Goal: Task Accomplishment & Management: Use online tool/utility

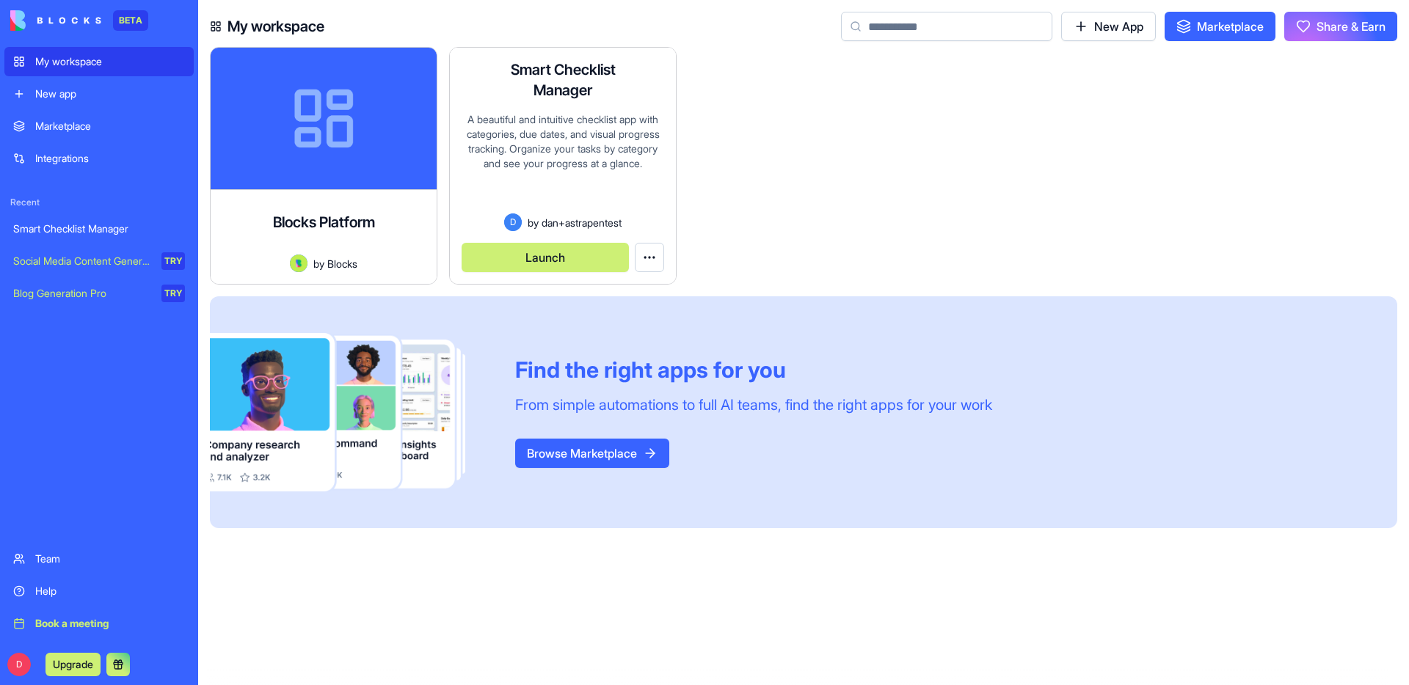
click at [548, 258] on button "Launch" at bounding box center [545, 257] width 167 height 29
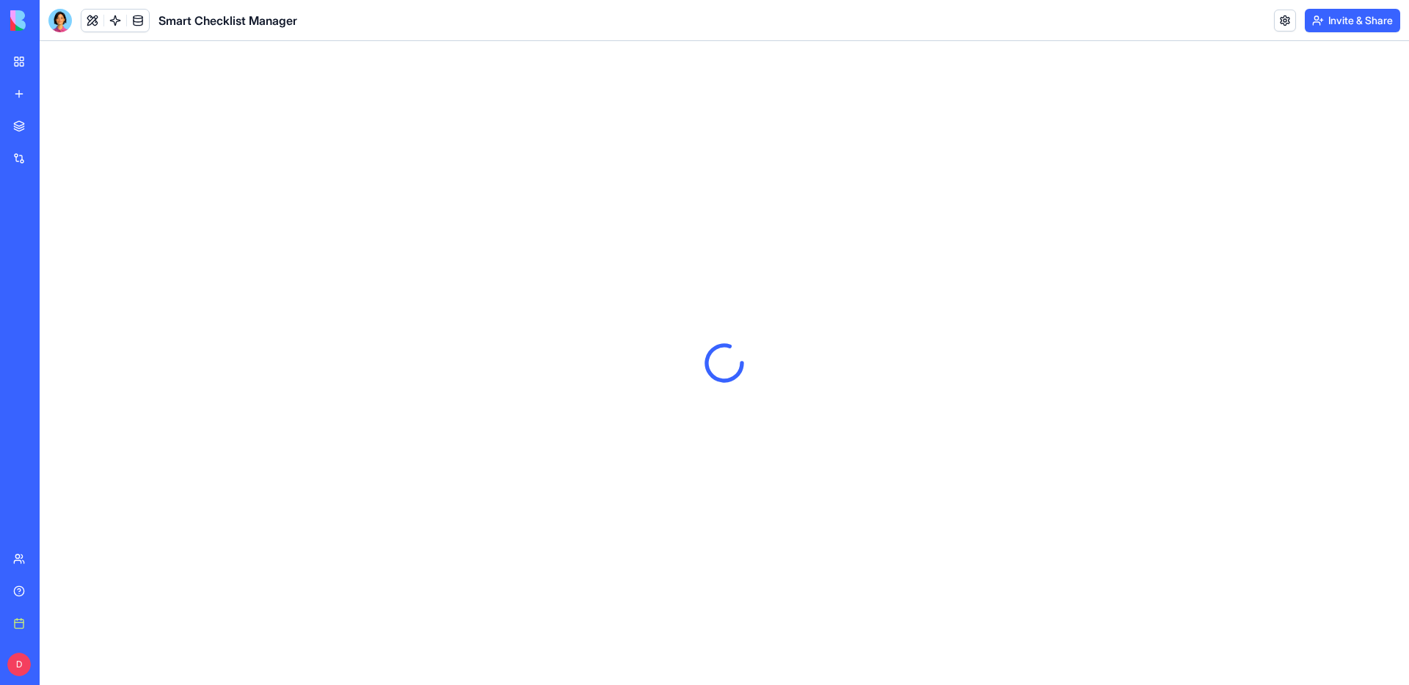
click at [1347, 28] on button "Invite & Share" at bounding box center [1352, 20] width 95 height 23
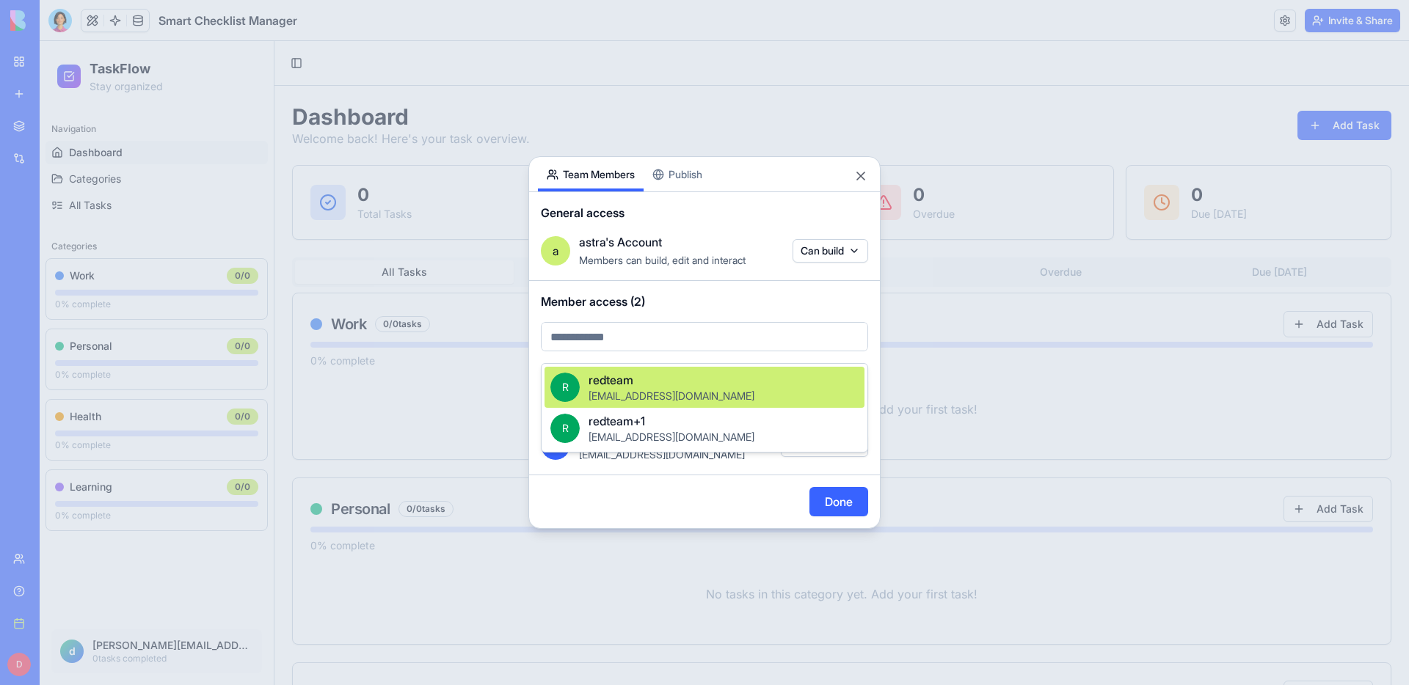
click at [630, 347] on body "BETA My workspace New app Marketplace Integrations Recent Smart Checklist Manag…" at bounding box center [704, 342] width 1409 height 685
paste input "**********"
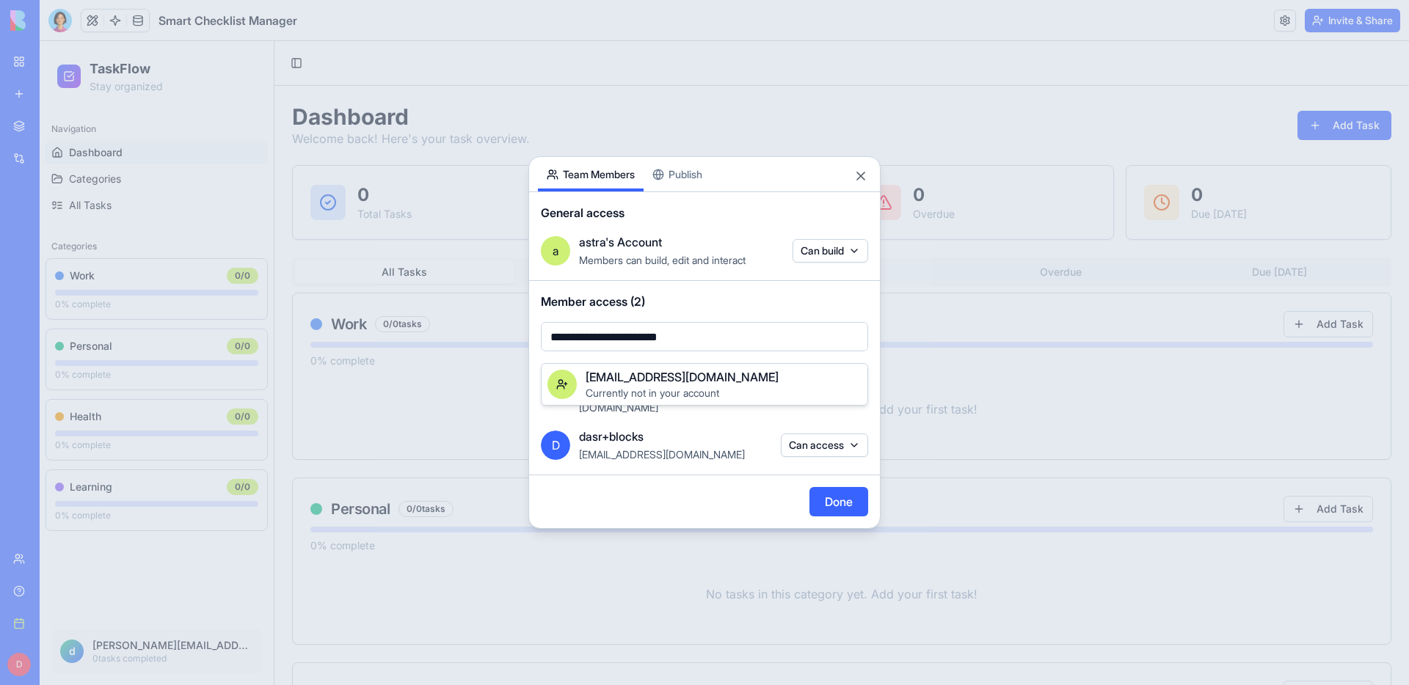
type input "**********"
click at [663, 489] on div at bounding box center [704, 342] width 1409 height 685
click at [820, 490] on button "Done" at bounding box center [838, 501] width 59 height 29
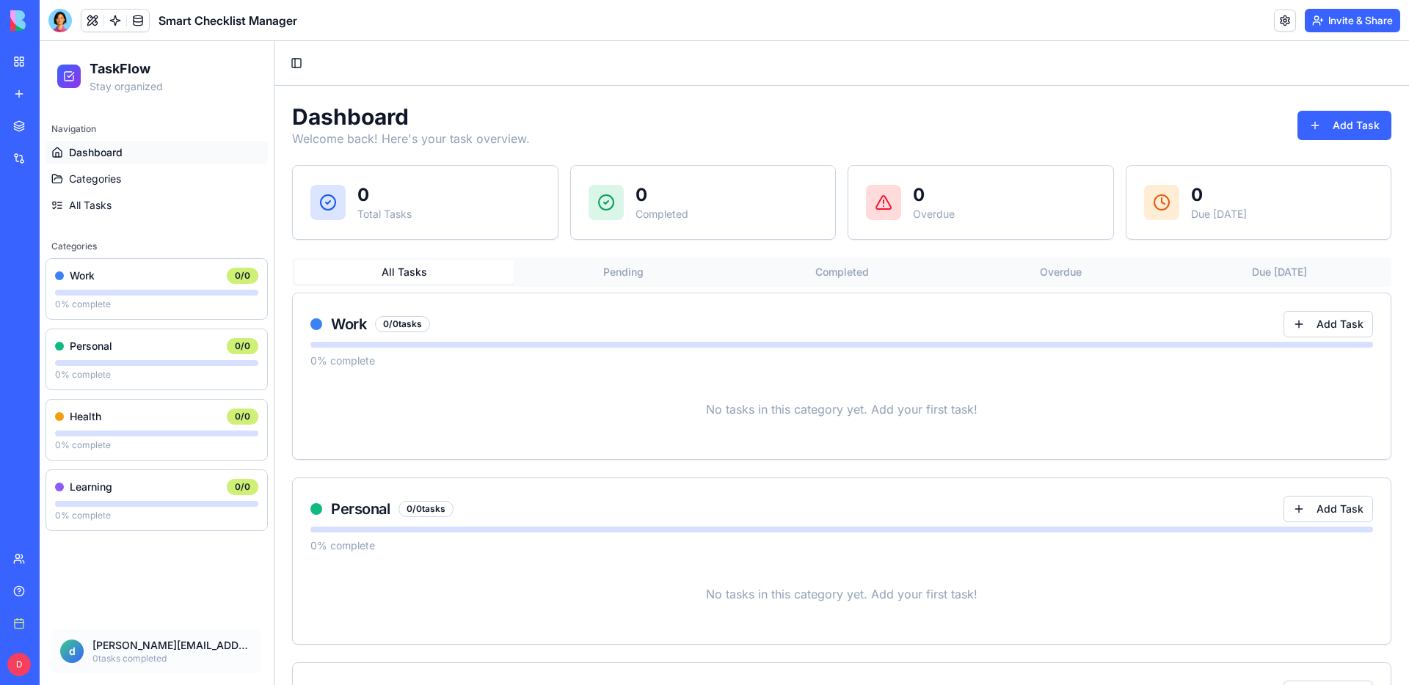
click at [12, 559] on link "Team" at bounding box center [33, 558] width 59 height 29
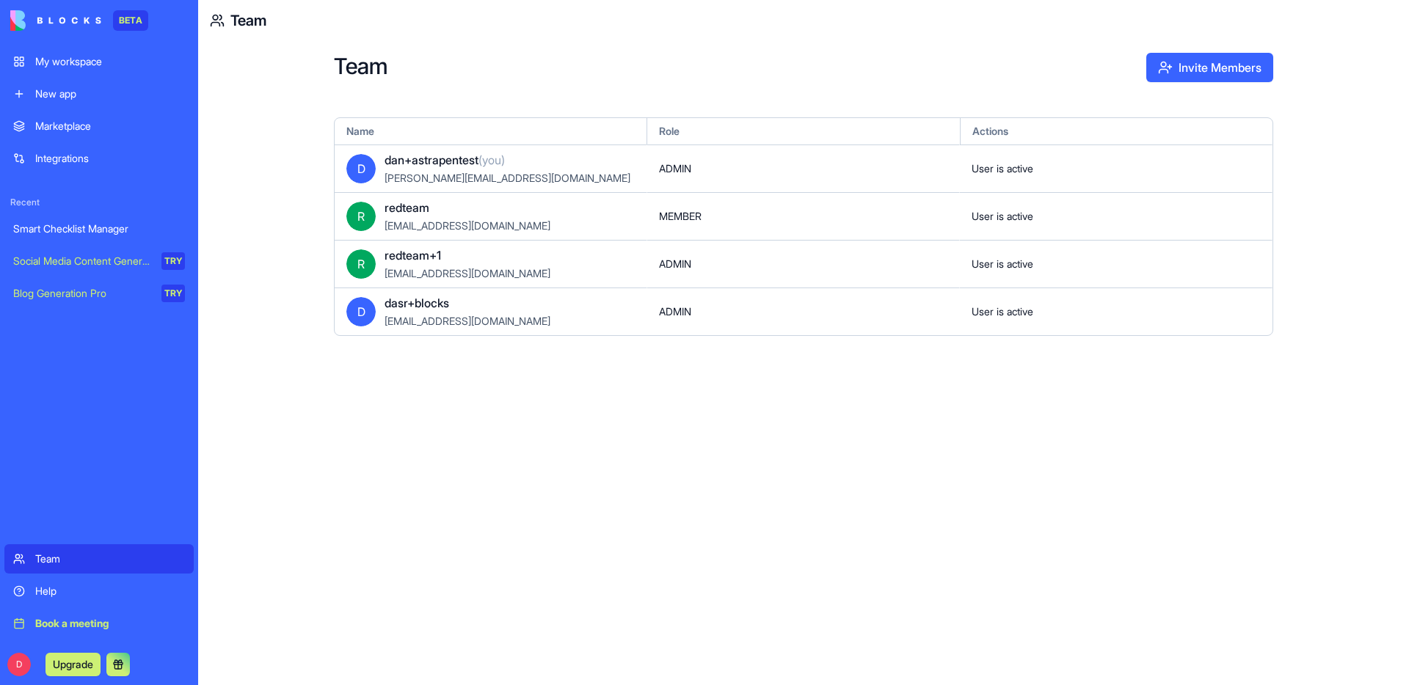
click at [95, 65] on div "My workspace" at bounding box center [110, 61] width 150 height 15
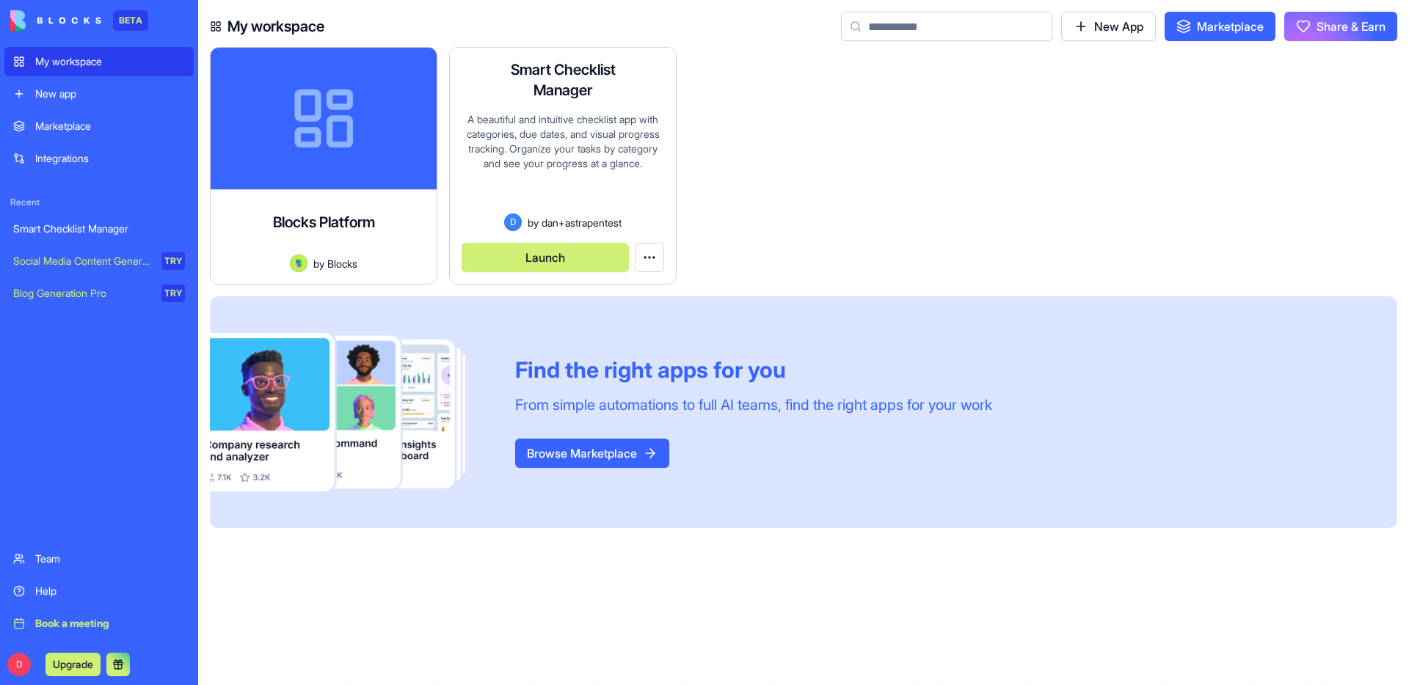
click at [580, 264] on button "Launch" at bounding box center [545, 257] width 167 height 29
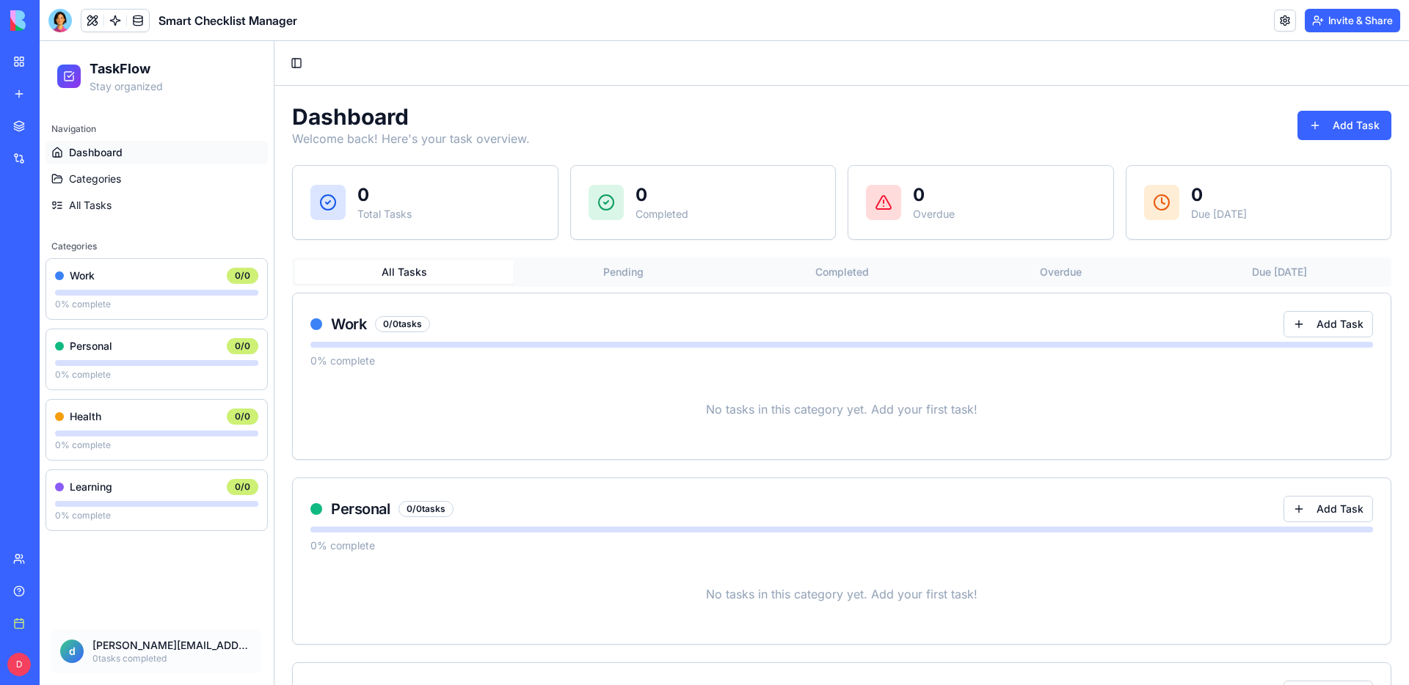
click at [1336, 22] on button "Invite & Share" at bounding box center [1352, 20] width 95 height 23
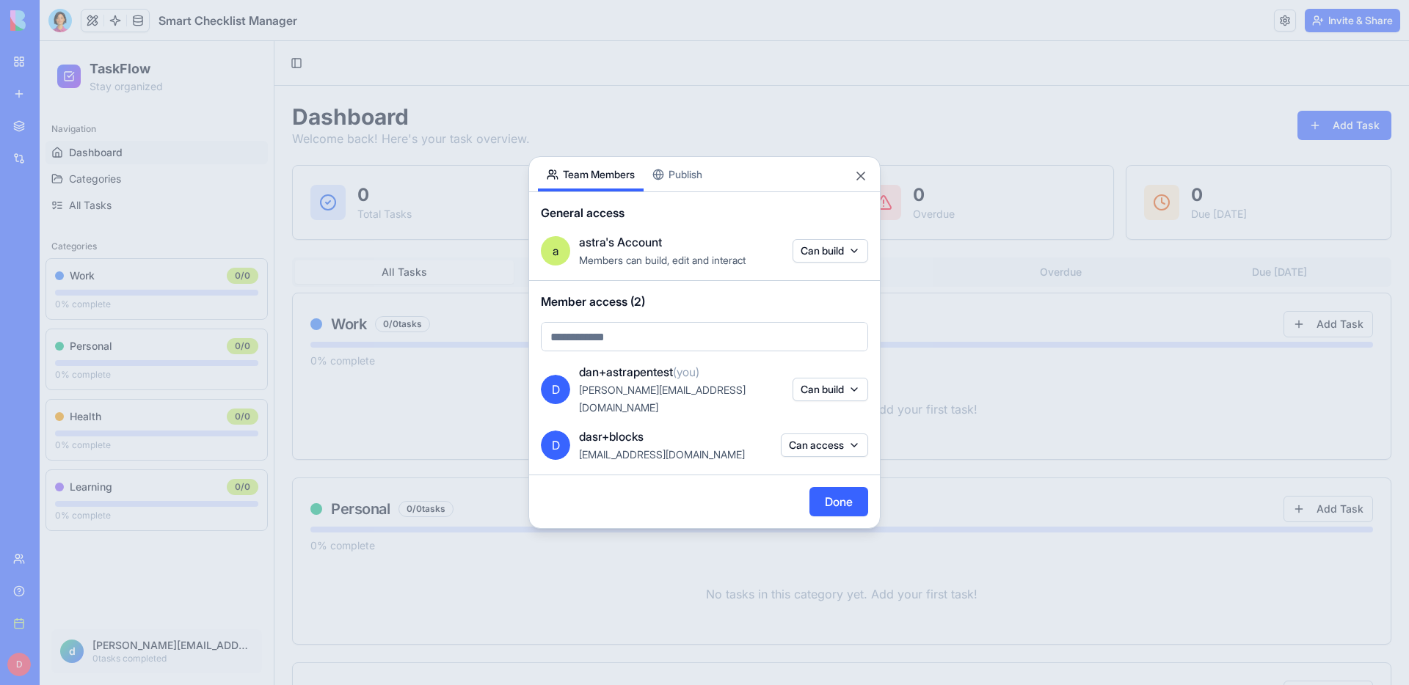
click at [627, 346] on body "BETA My workspace New app Marketplace Integrations Recent Smart Checklist Manag…" at bounding box center [704, 342] width 1409 height 685
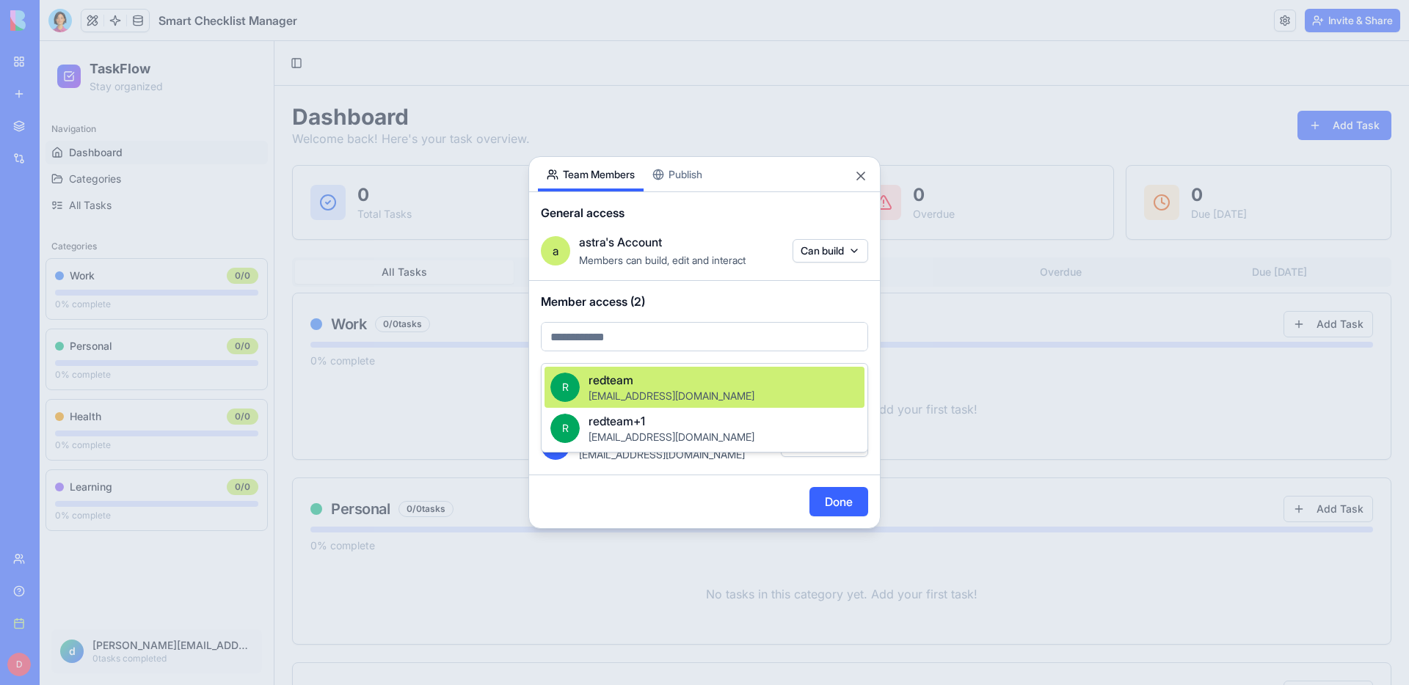
paste input "**********"
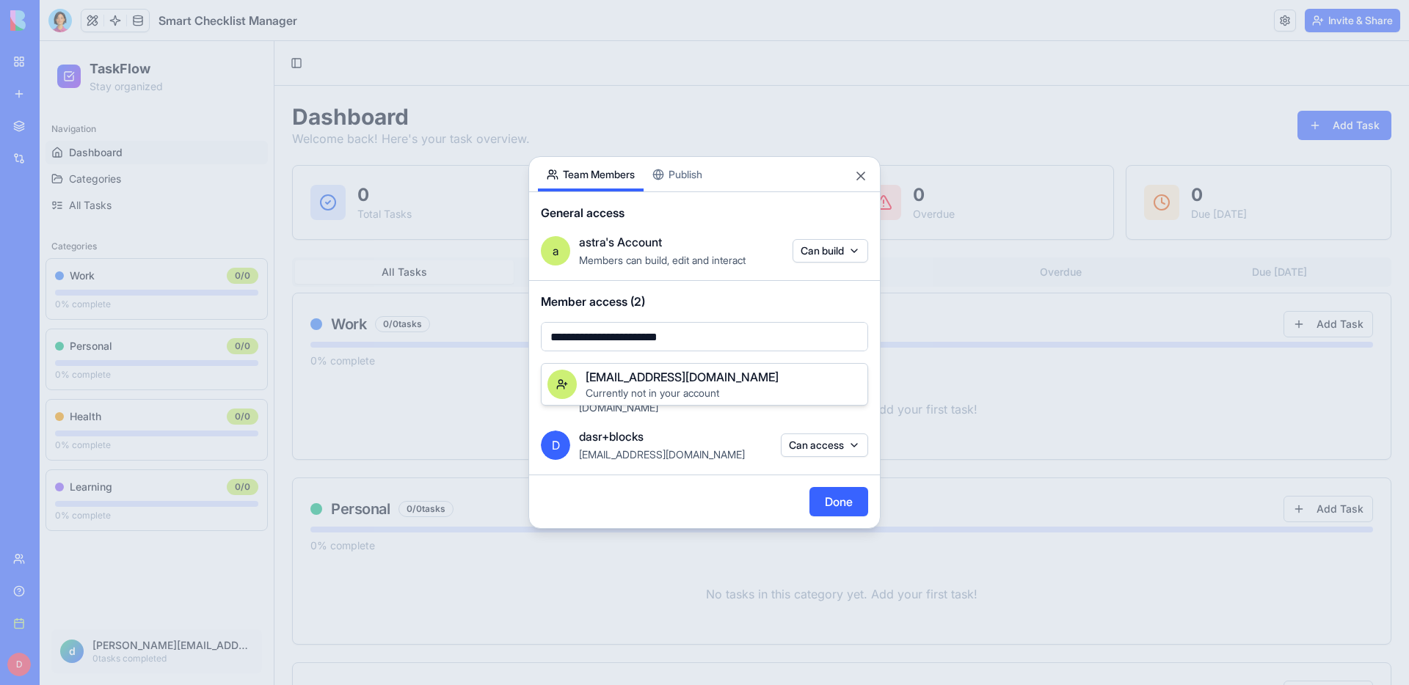
type input "**********"
click at [633, 380] on span "[EMAIL_ADDRESS][DOMAIN_NAME]" at bounding box center [682, 377] width 193 height 18
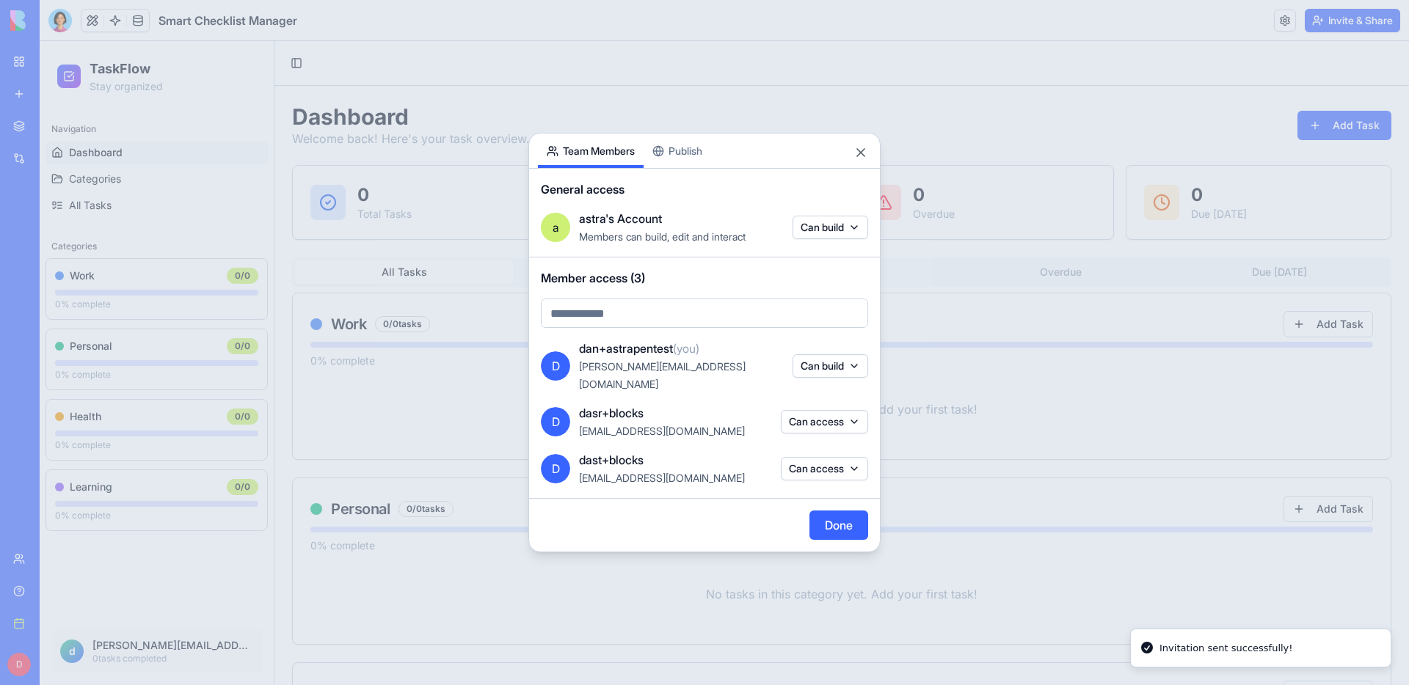
click at [831, 522] on button "Done" at bounding box center [838, 525] width 59 height 29
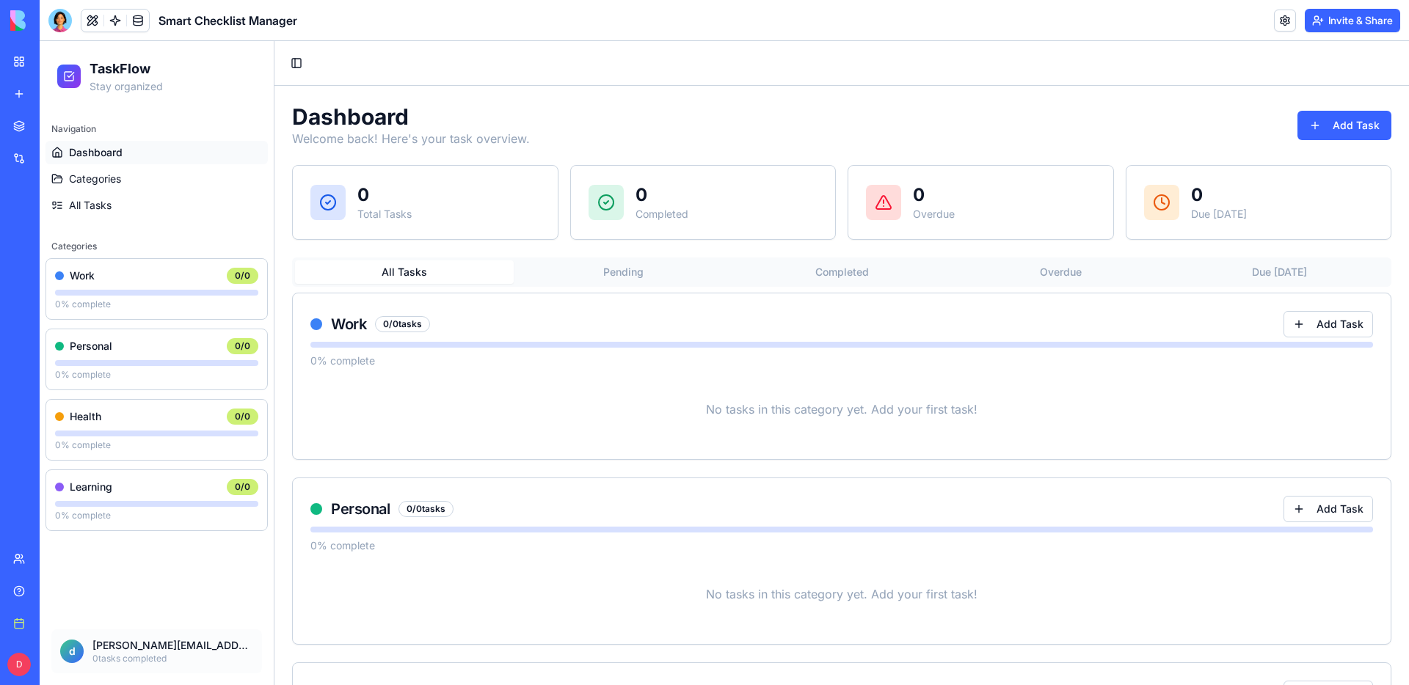
click at [15, 62] on link "My workspace" at bounding box center [33, 61] width 59 height 29
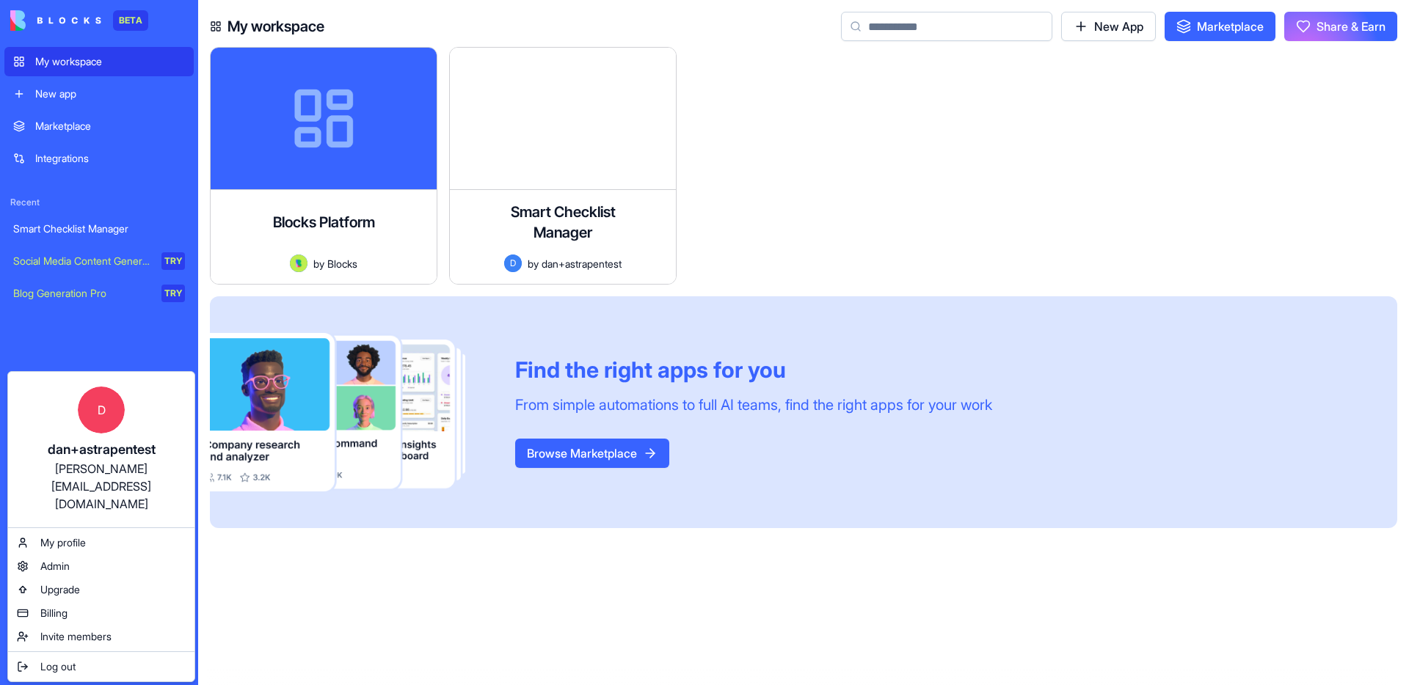
click at [335, 613] on html "BETA My workspace New app Marketplace Integrations Recent Smart Checklist Manag…" at bounding box center [704, 342] width 1409 height 685
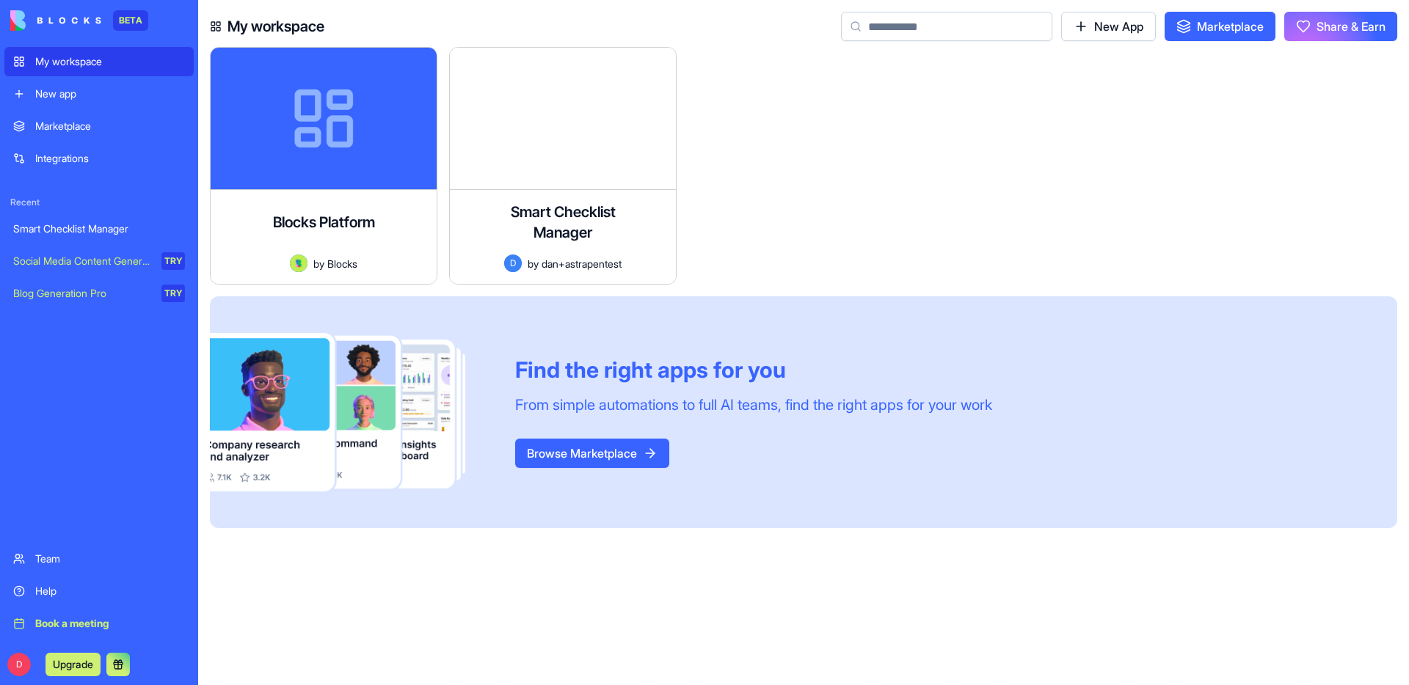
click at [62, 564] on div "Team" at bounding box center [110, 559] width 150 height 15
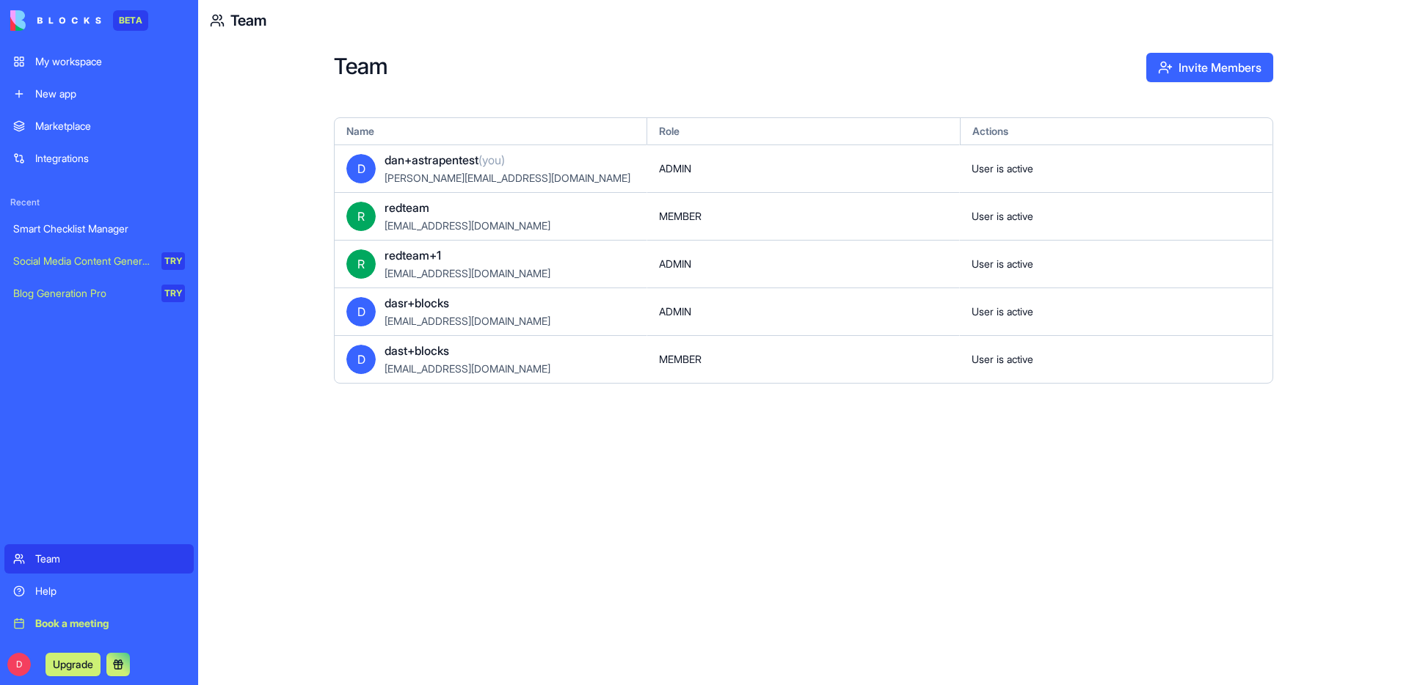
click at [338, 537] on div "Team Invite Members Name Role Actions D [PERSON_NAME]+astrapentest (you) [PERSO…" at bounding box center [803, 363] width 1211 height 644
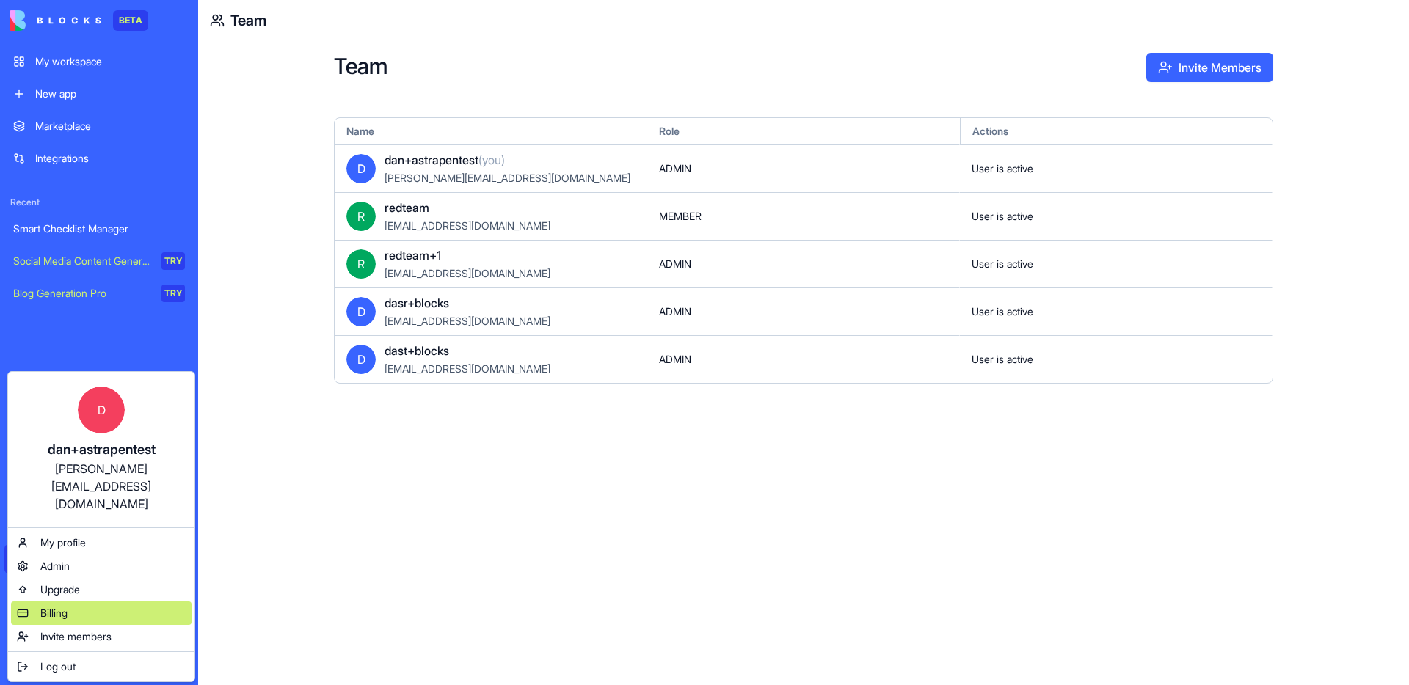
click at [66, 606] on span "Billing" at bounding box center [53, 613] width 27 height 15
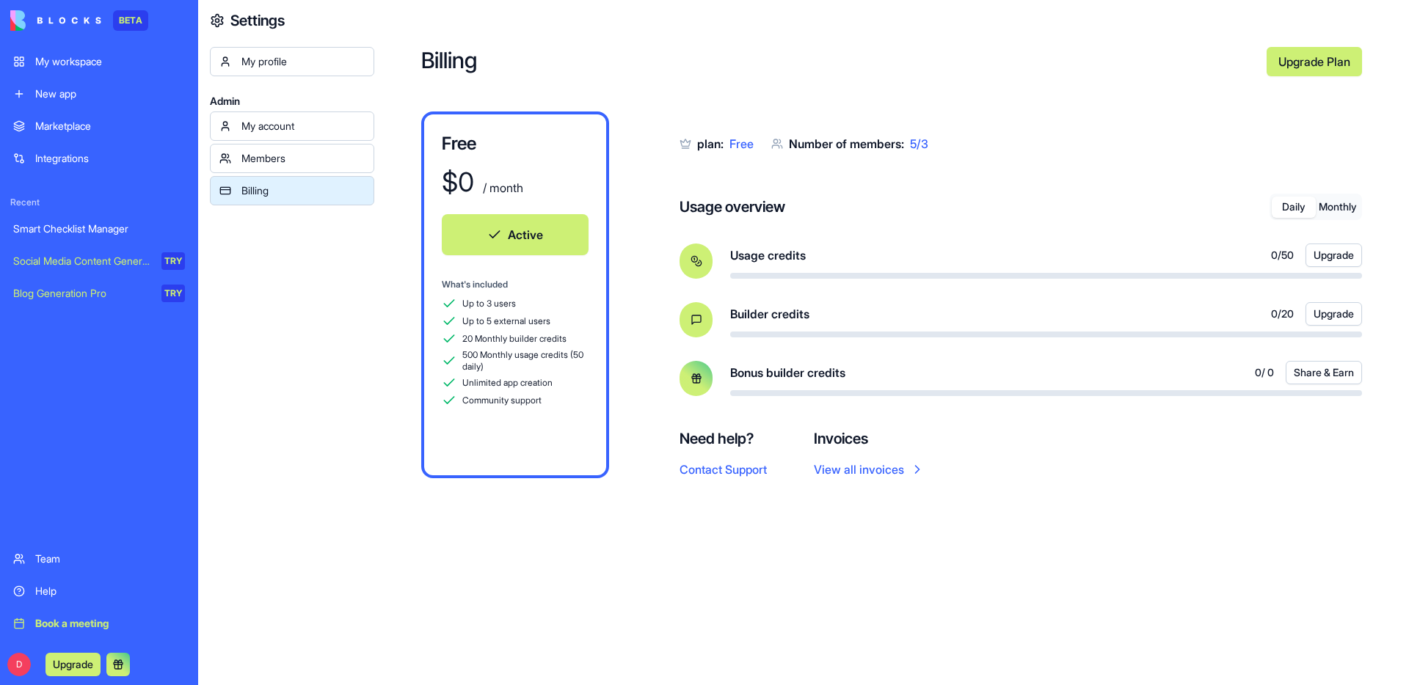
click at [292, 158] on div "Members" at bounding box center [302, 158] width 123 height 15
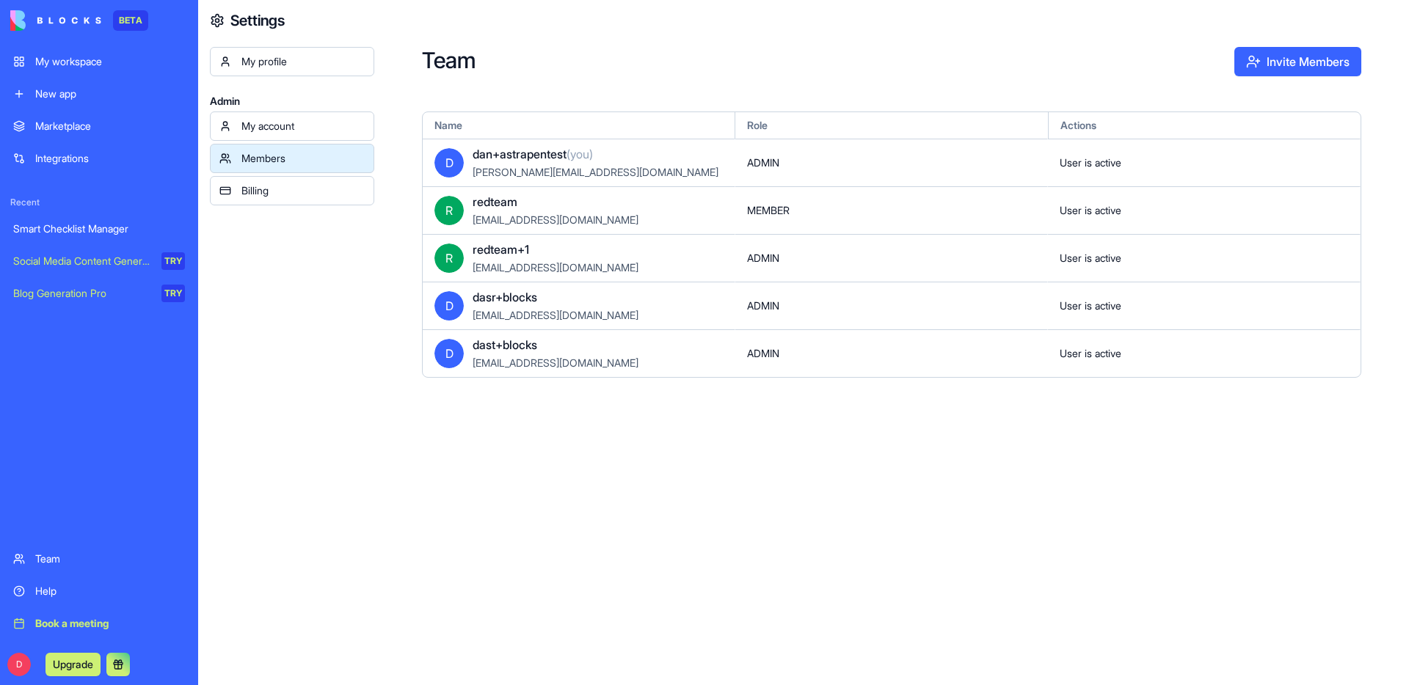
click at [296, 130] on div "My account" at bounding box center [302, 126] width 123 height 15
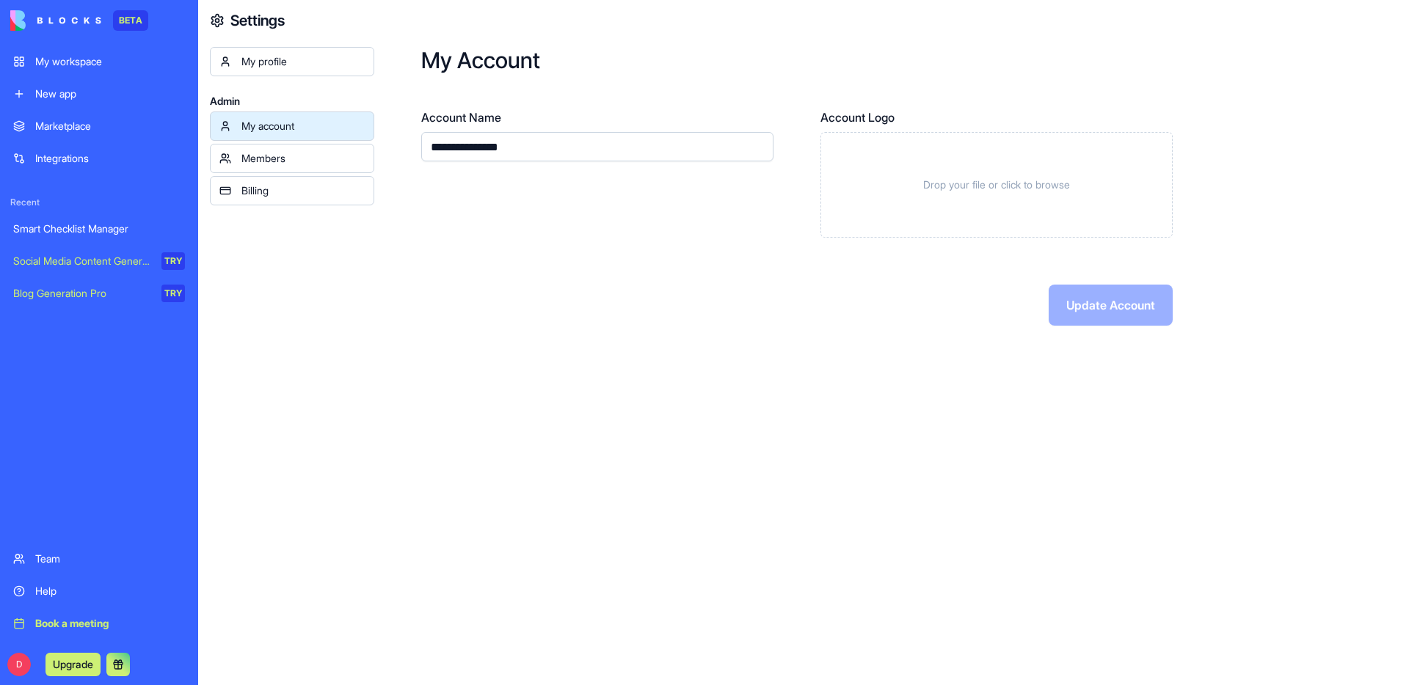
click at [287, 66] on div "My profile" at bounding box center [302, 61] width 123 height 15
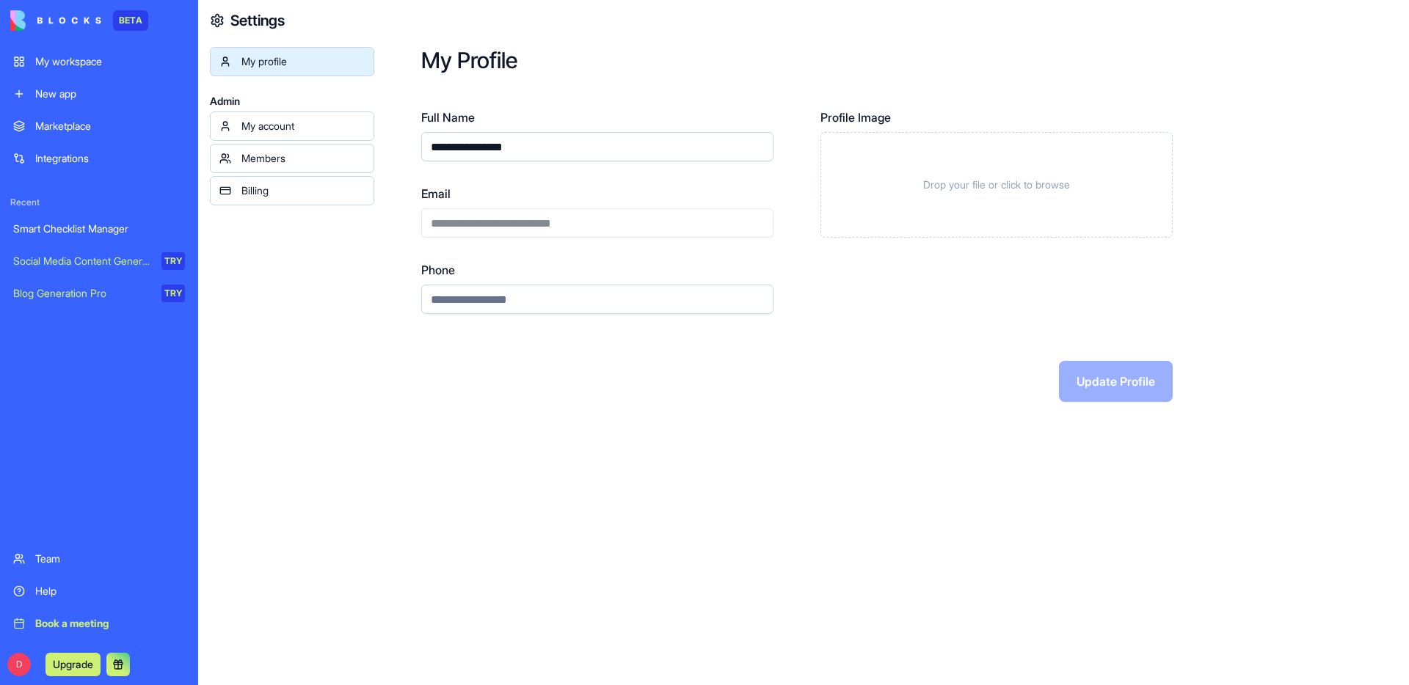
click at [281, 125] on div "My account" at bounding box center [302, 126] width 123 height 15
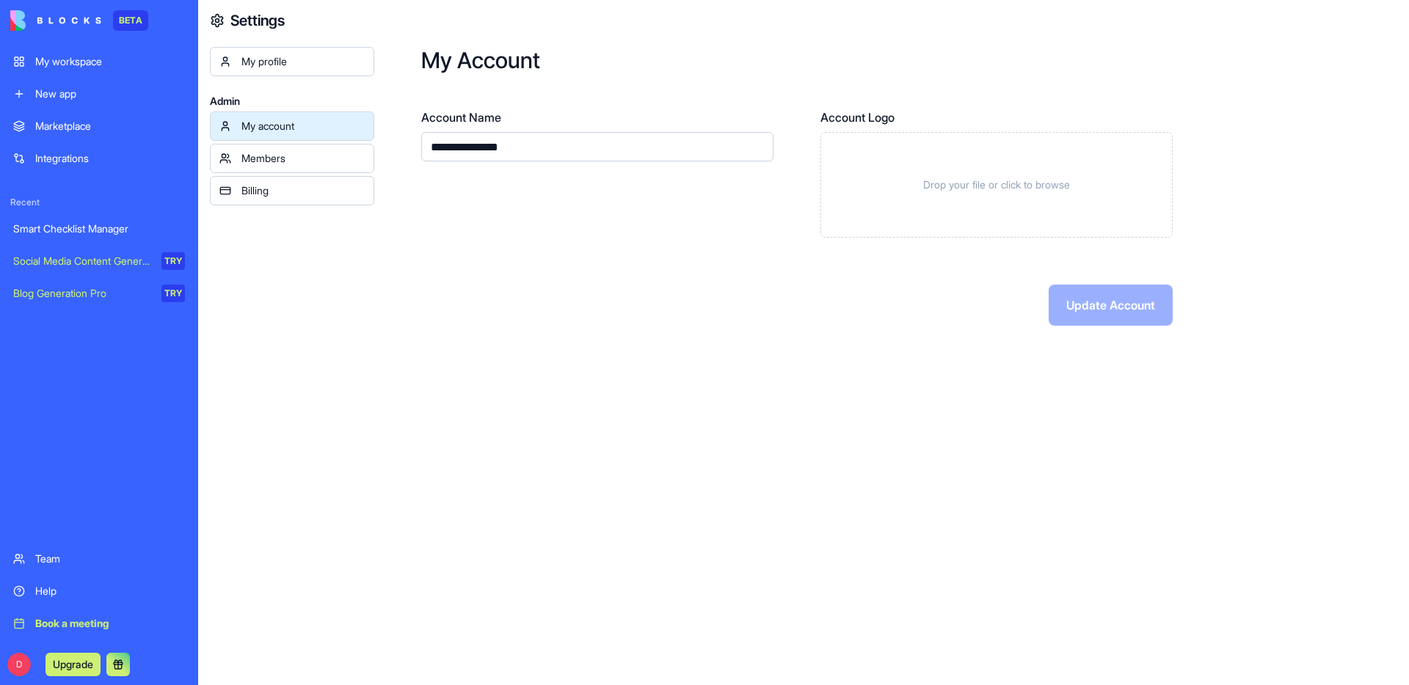
click at [277, 155] on div "Members" at bounding box center [302, 158] width 123 height 15
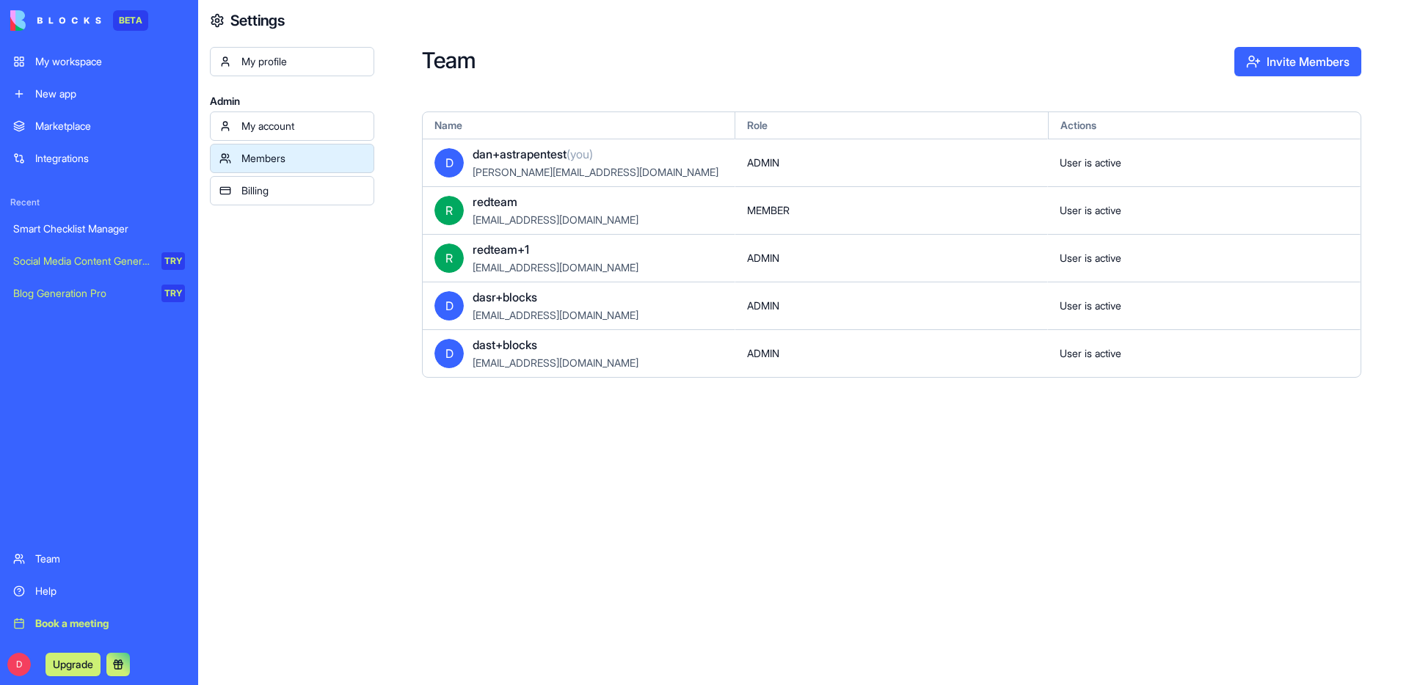
click at [276, 197] on div "Billing" at bounding box center [302, 190] width 123 height 15
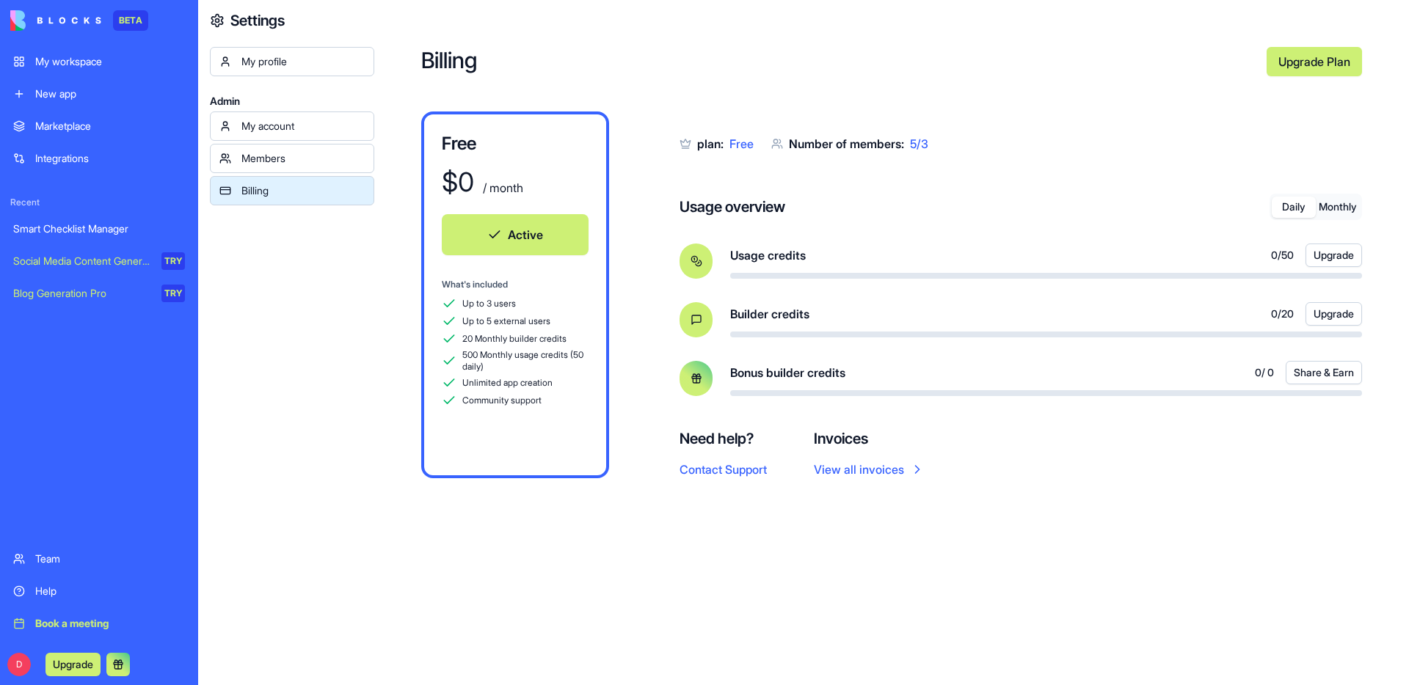
click at [97, 64] on div "My workspace" at bounding box center [110, 61] width 150 height 15
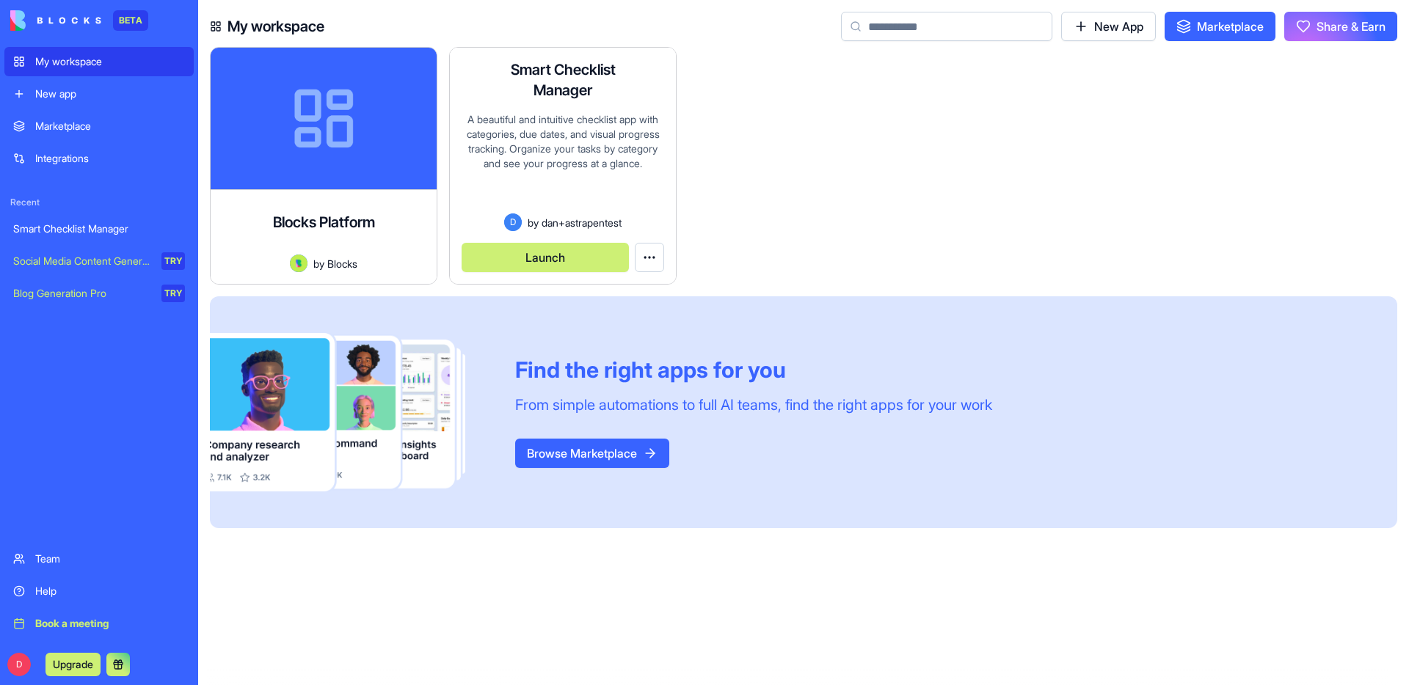
click at [532, 256] on button "Launch" at bounding box center [545, 257] width 167 height 29
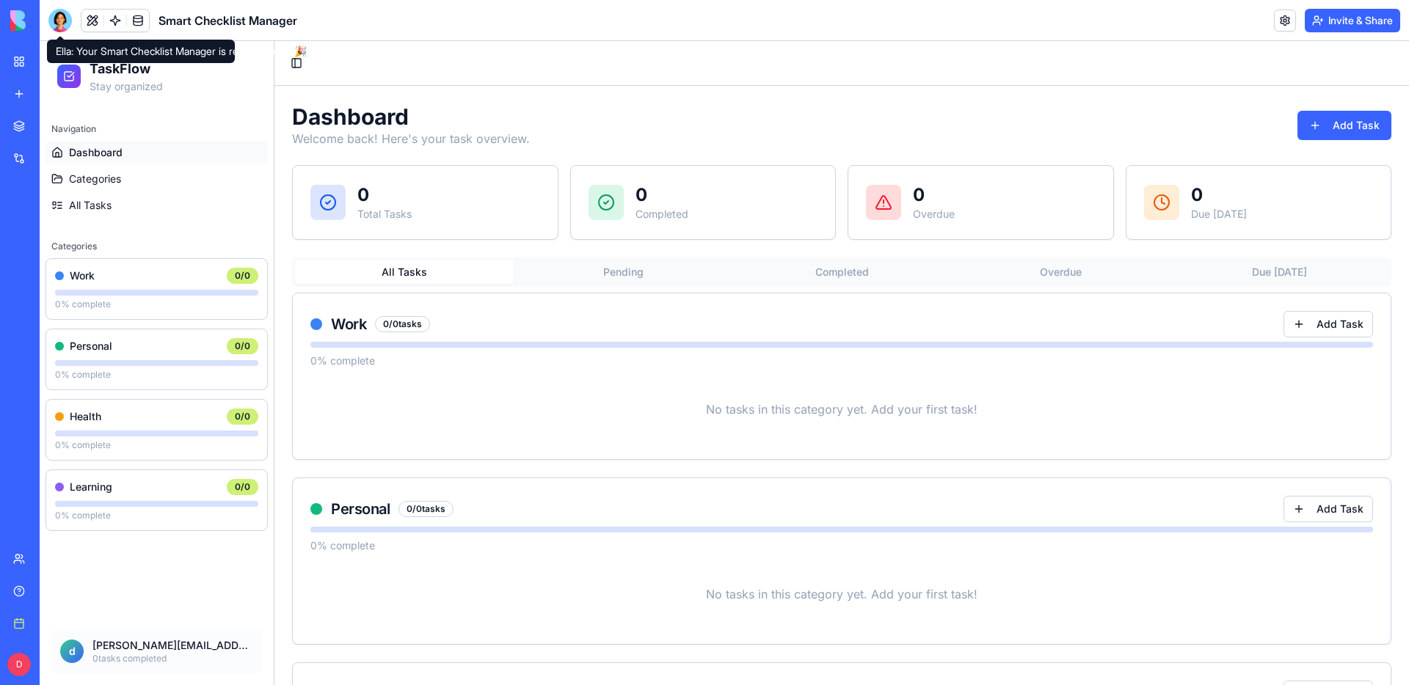
click at [65, 22] on div at bounding box center [59, 20] width 23 height 23
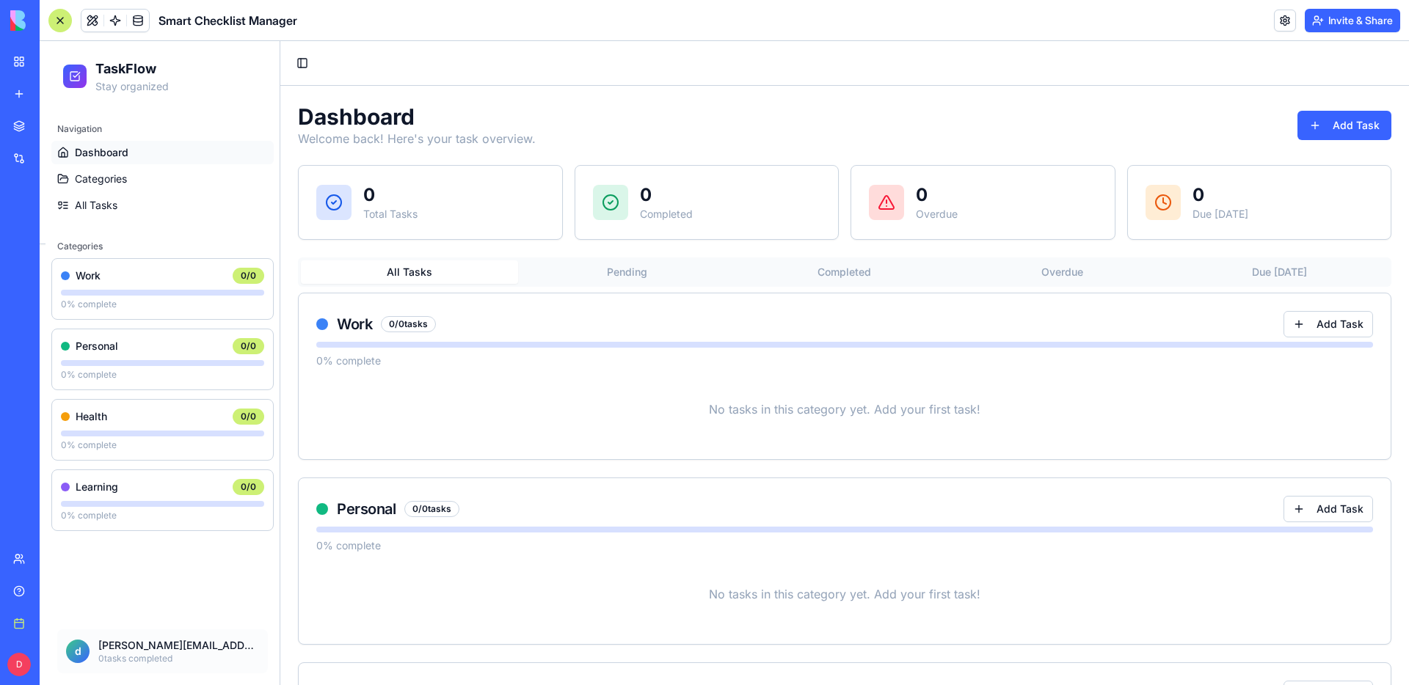
scroll to position [262, 0]
